Goal: Transaction & Acquisition: Book appointment/travel/reservation

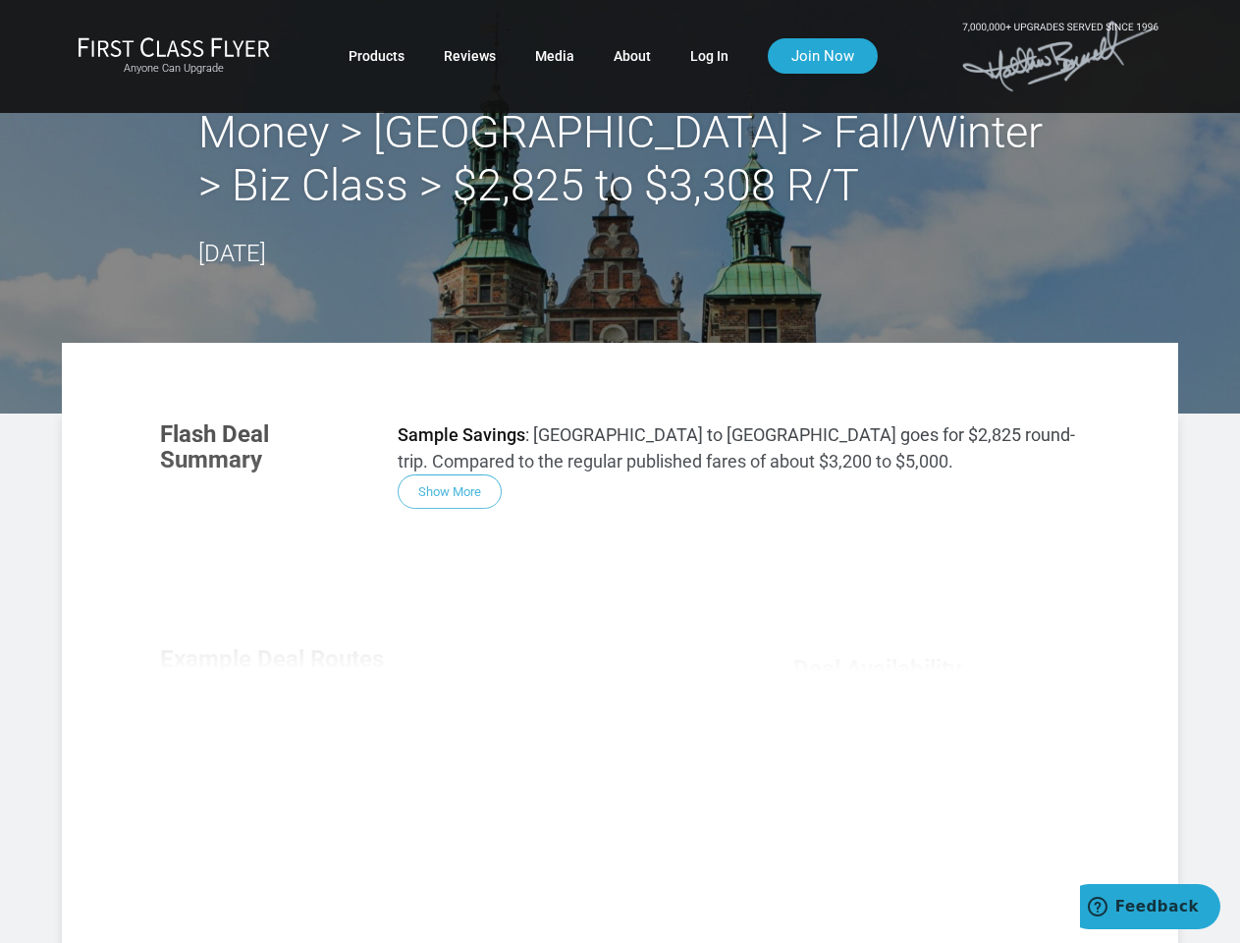
click at [620, 471] on div "Flash Deal Summary Sample Savings : [GEOGRAPHIC_DATA] to [GEOGRAPHIC_DATA] goes…" at bounding box center [619, 679] width 959 height 555
click at [620, 642] on div "Flash Deal Summary Sample Savings : [GEOGRAPHIC_DATA] to [GEOGRAPHIC_DATA] goes…" at bounding box center [619, 679] width 959 height 555
click at [450, 491] on div "Flash Deal Summary Sample Savings : [GEOGRAPHIC_DATA] to [GEOGRAPHIC_DATA] goes…" at bounding box center [619, 679] width 959 height 555
click at [279, 742] on div "Flash Deal Summary Sample Savings : [GEOGRAPHIC_DATA] to [GEOGRAPHIC_DATA] goes…" at bounding box center [619, 679] width 959 height 555
click at [440, 741] on div "Flash Deal Summary Sample Savings : [GEOGRAPHIC_DATA] to [GEOGRAPHIC_DATA] goes…" at bounding box center [619, 679] width 959 height 555
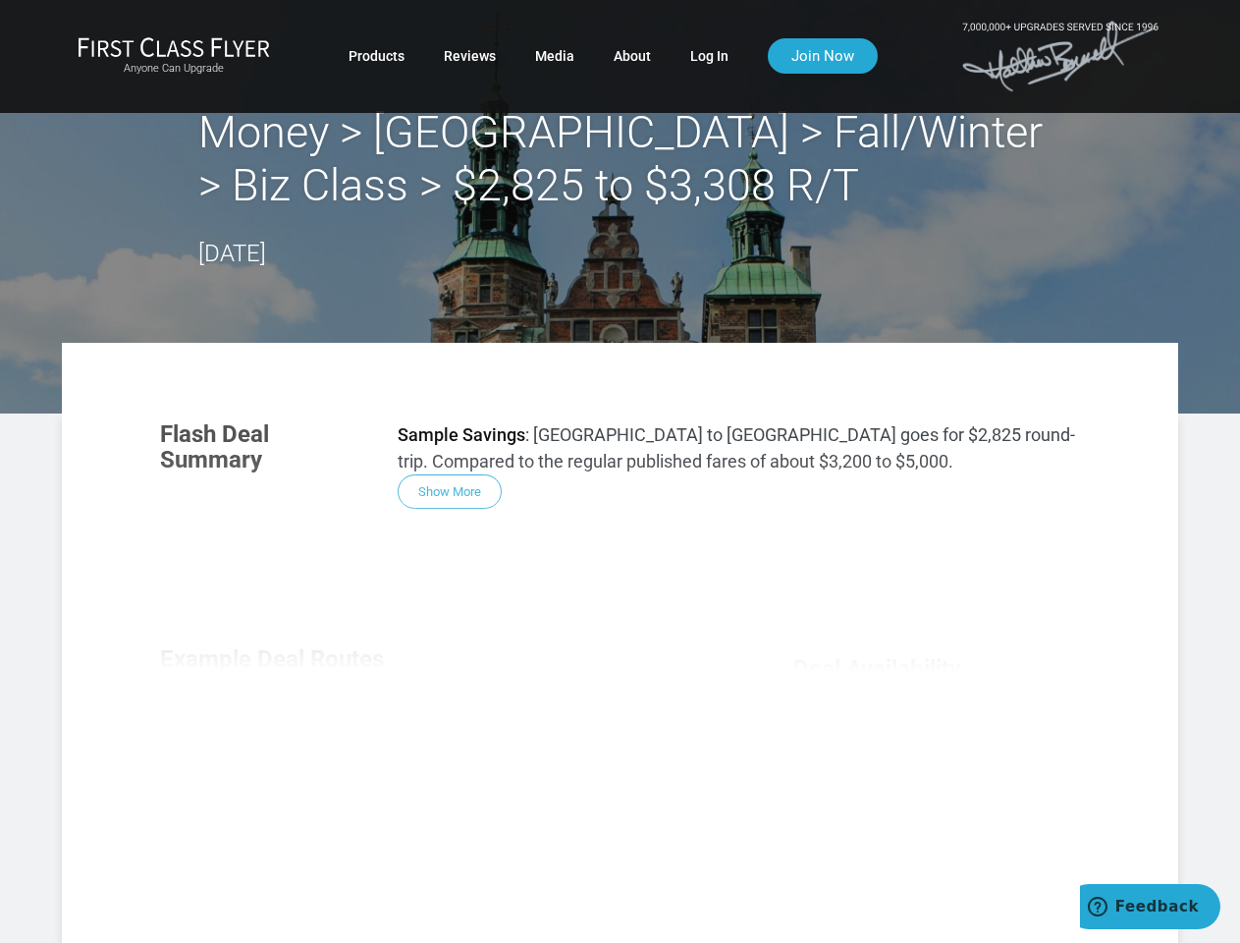
click at [601, 742] on div "Flash Deal Summary Sample Savings : [GEOGRAPHIC_DATA] to [GEOGRAPHIC_DATA] goes…" at bounding box center [619, 679] width 959 height 555
click at [439, 870] on div "Flash Deal Summary Sample Savings : [GEOGRAPHIC_DATA] to [GEOGRAPHIC_DATA] goes…" at bounding box center [619, 679] width 959 height 555
click at [440, 870] on div "Flash Deal Summary Sample Savings : [GEOGRAPHIC_DATA] to [GEOGRAPHIC_DATA] goes…" at bounding box center [619, 679] width 959 height 555
click at [937, 814] on div "Flash Deal Summary Sample Savings : [GEOGRAPHIC_DATA] to [GEOGRAPHIC_DATA] goes…" at bounding box center [619, 679] width 959 height 555
click at [1150, 906] on span "Feedback" at bounding box center [1157, 907] width 83 height 18
